Goal: Transaction & Acquisition: Book appointment/travel/reservation

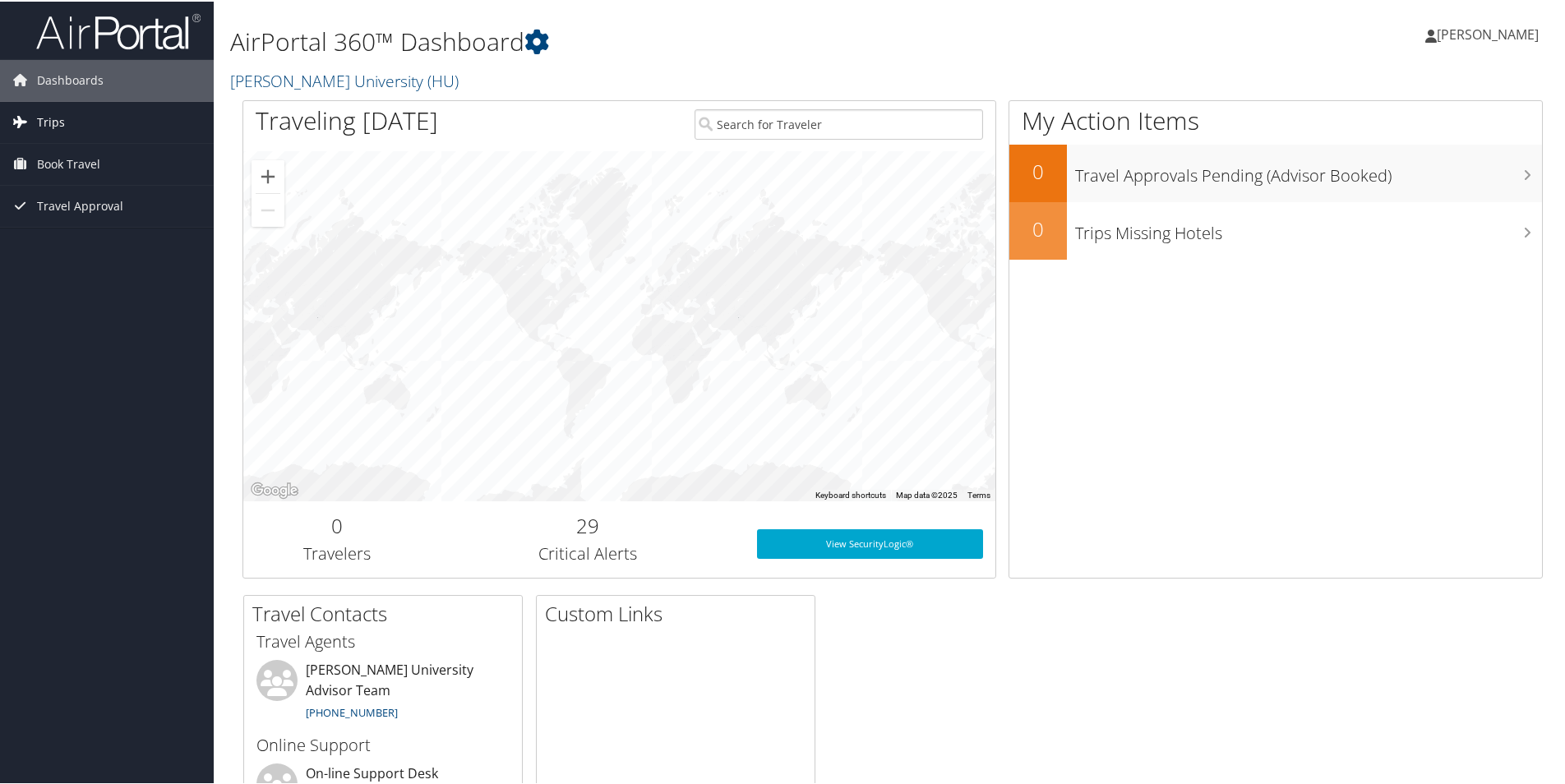
click at [18, 119] on icon at bounding box center [21, 120] width 25 height 25
click at [65, 233] on span "Book Travel" at bounding box center [68, 237] width 64 height 41
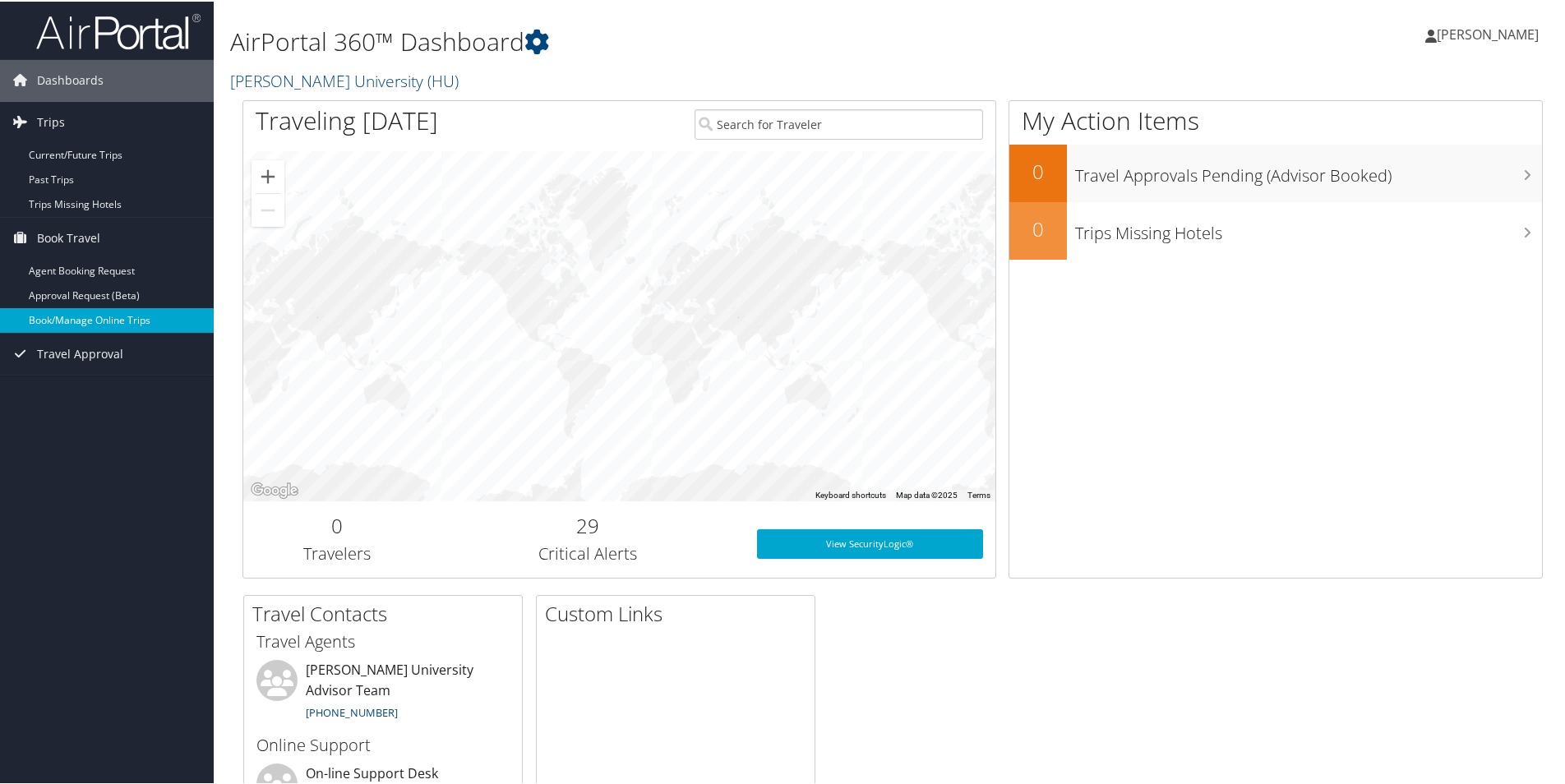
click at [72, 314] on link "Book/Manage Online Trips" at bounding box center [107, 319] width 213 height 25
